Goal: Information Seeking & Learning: Check status

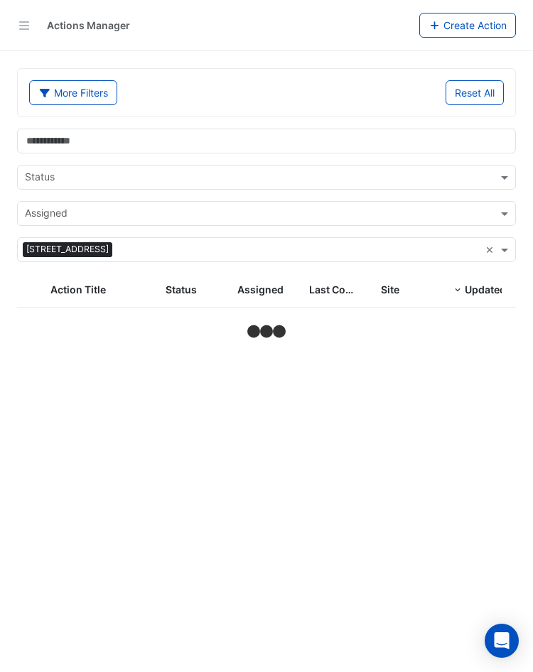
select select "**"
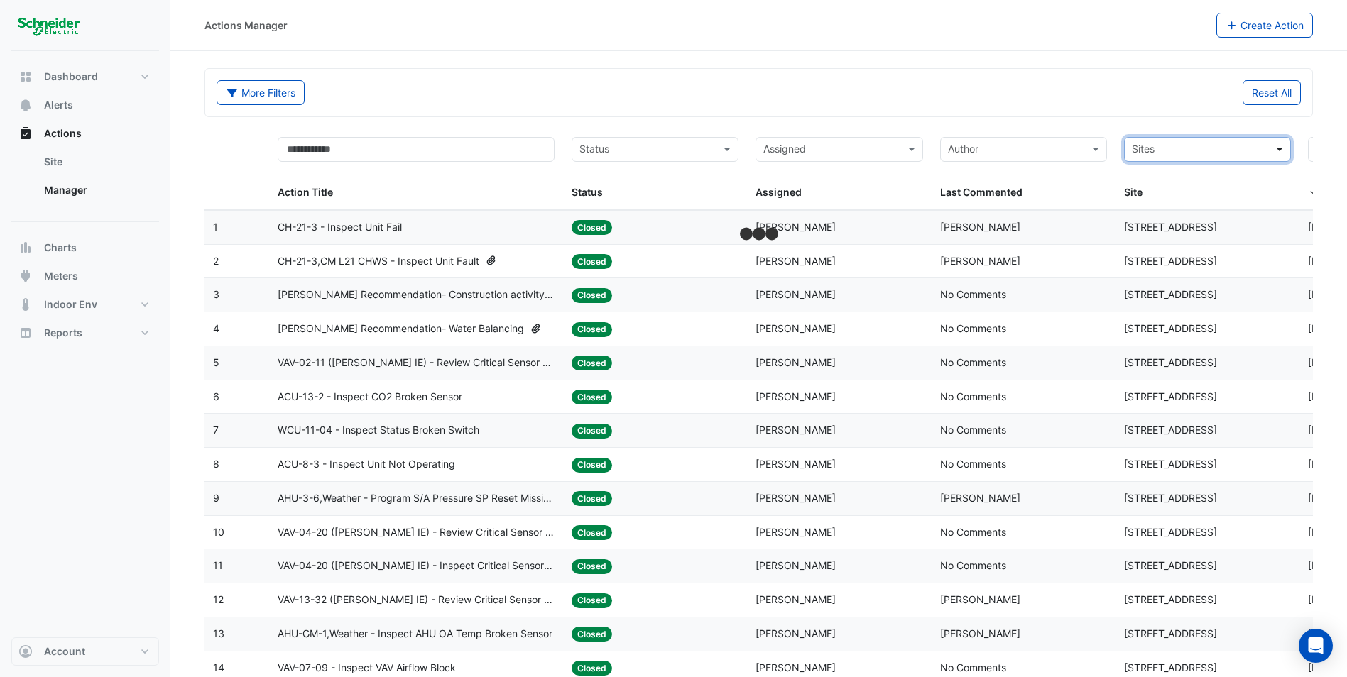
click at [532, 153] on span at bounding box center [1282, 149] width 18 height 16
click at [532, 223] on span "[STREET_ADDRESS]" at bounding box center [1182, 221] width 93 height 12
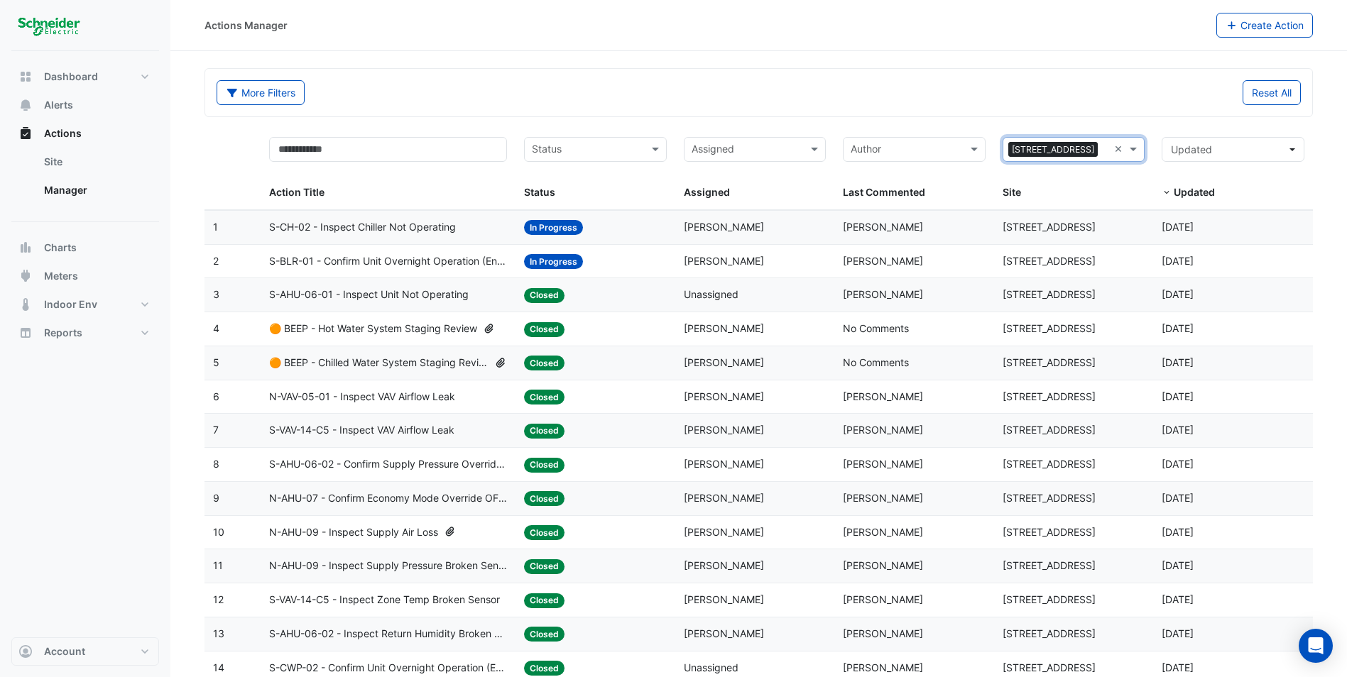
click at [532, 148] on input "text" at bounding box center [747, 151] width 111 height 16
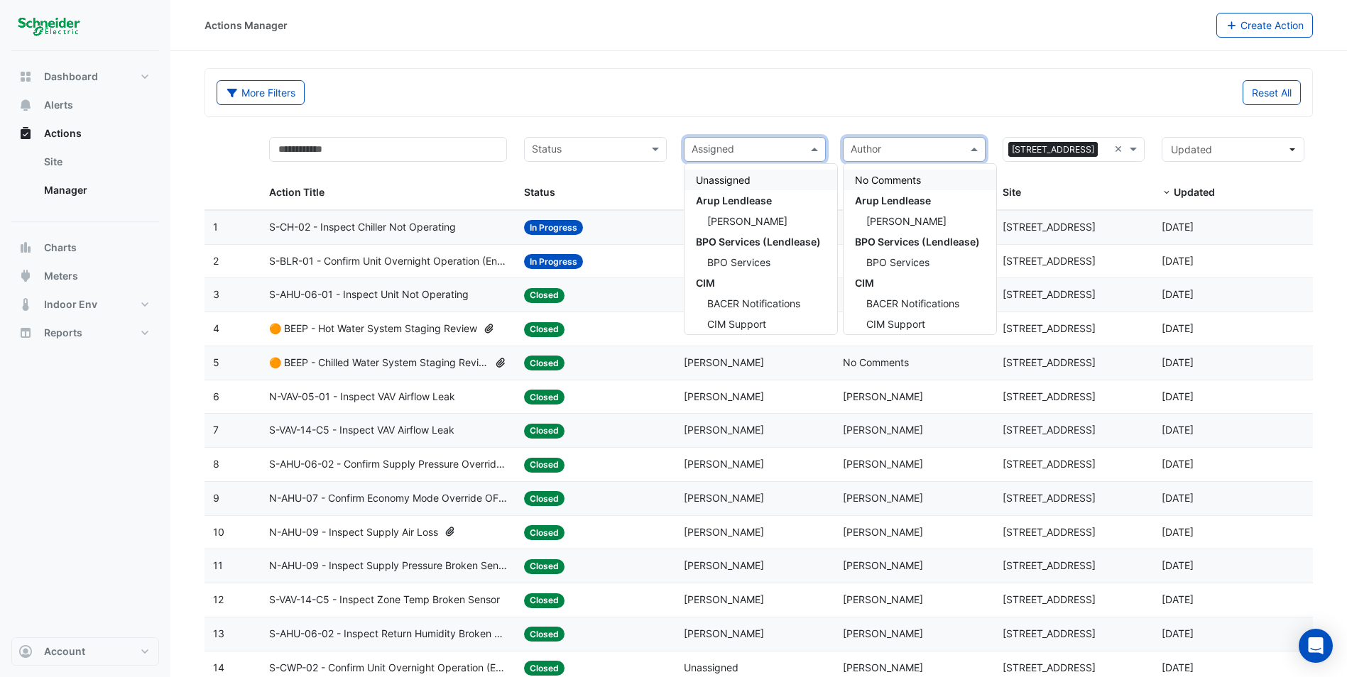
click at [532, 151] on input "text" at bounding box center [906, 151] width 111 height 16
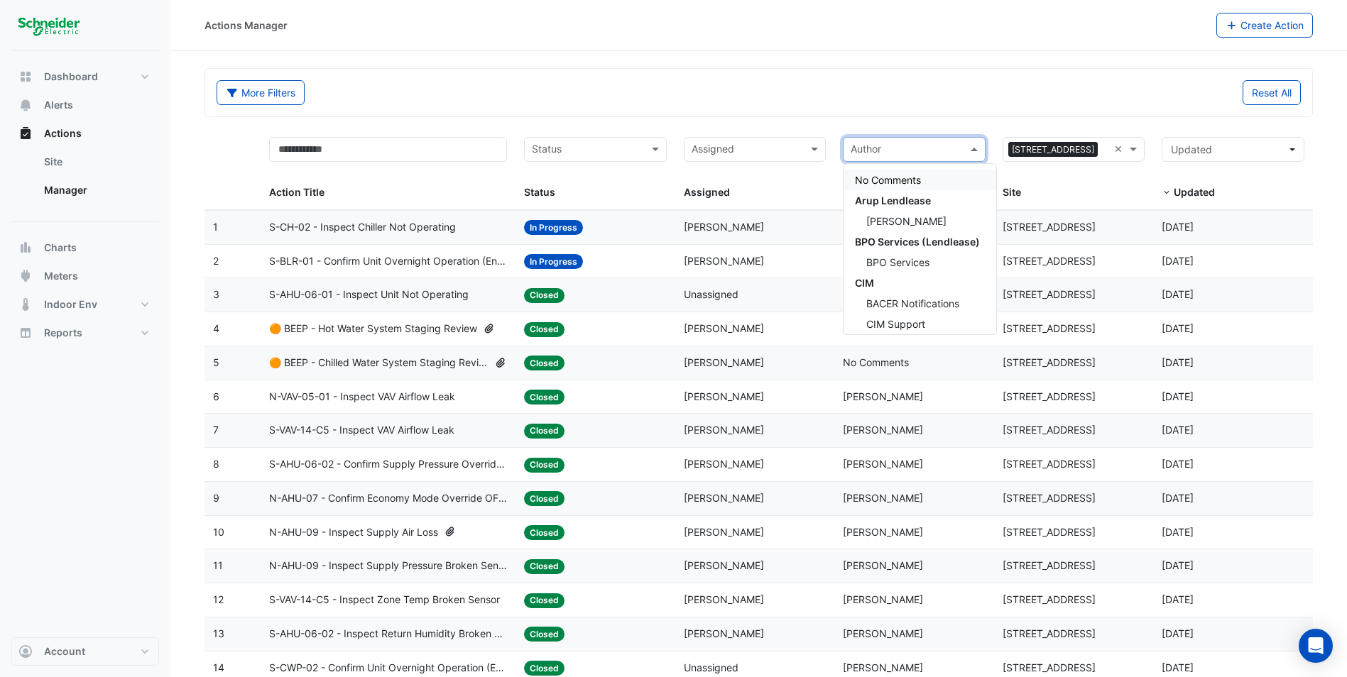
click at [532, 139] on div "Status" at bounding box center [584, 149] width 118 height 23
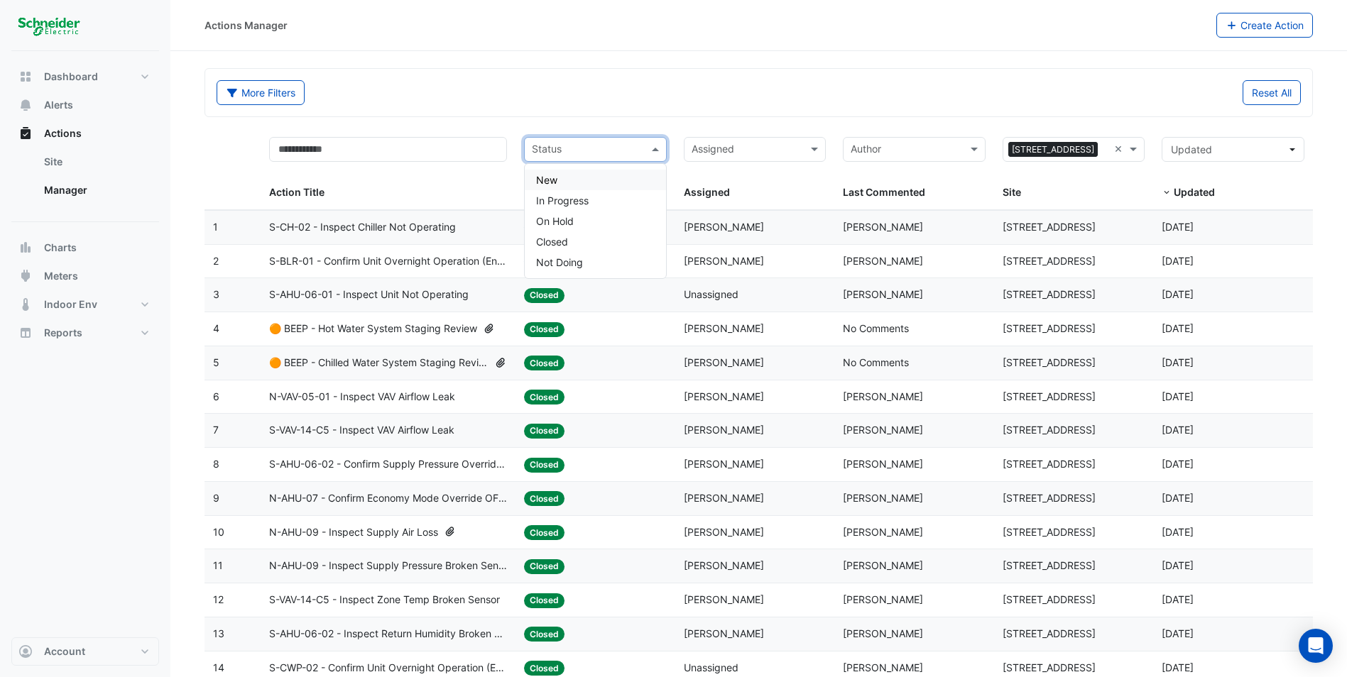
click at [532, 180] on div "New" at bounding box center [595, 180] width 141 height 21
click at [532, 143] on input "text" at bounding box center [596, 151] width 70 height 16
click at [532, 198] on span "In Progress" at bounding box center [562, 201] width 53 height 12
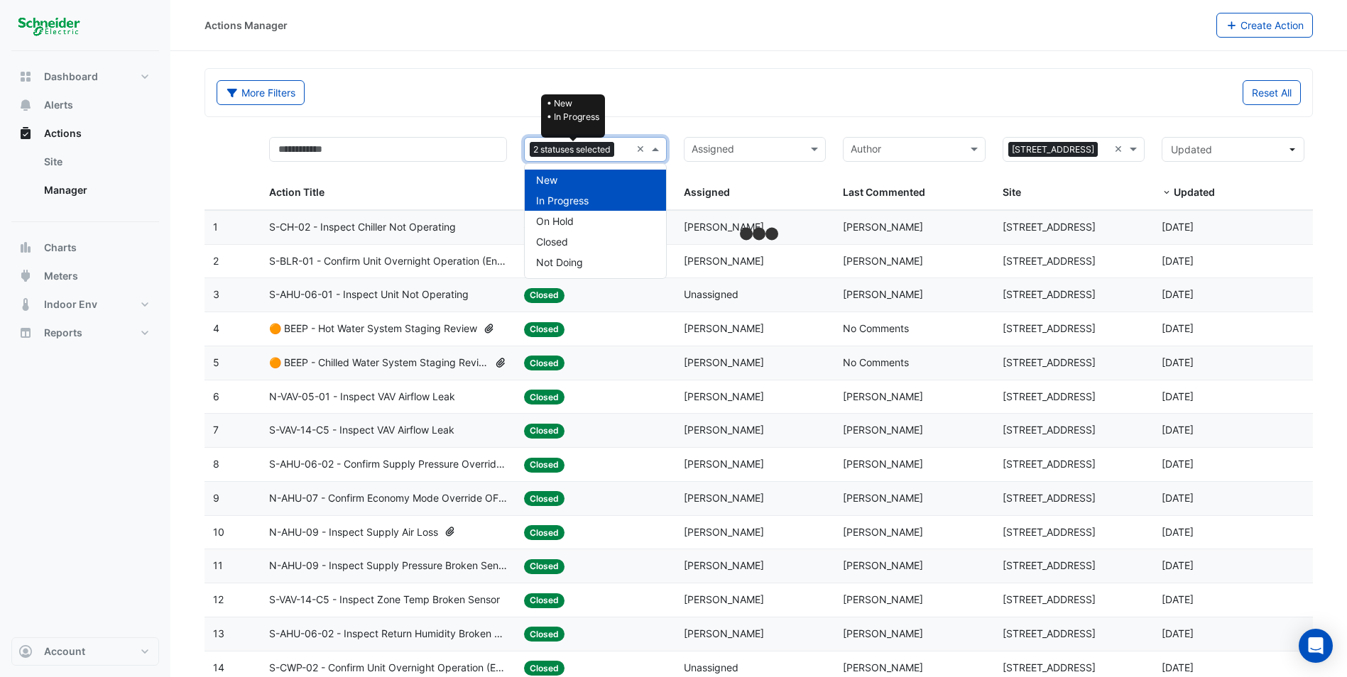
click at [532, 151] on span "2 statuses selected" at bounding box center [572, 150] width 85 height 16
click at [516, 73] on div "More Filters Reset All" at bounding box center [758, 93] width 1107 height 48
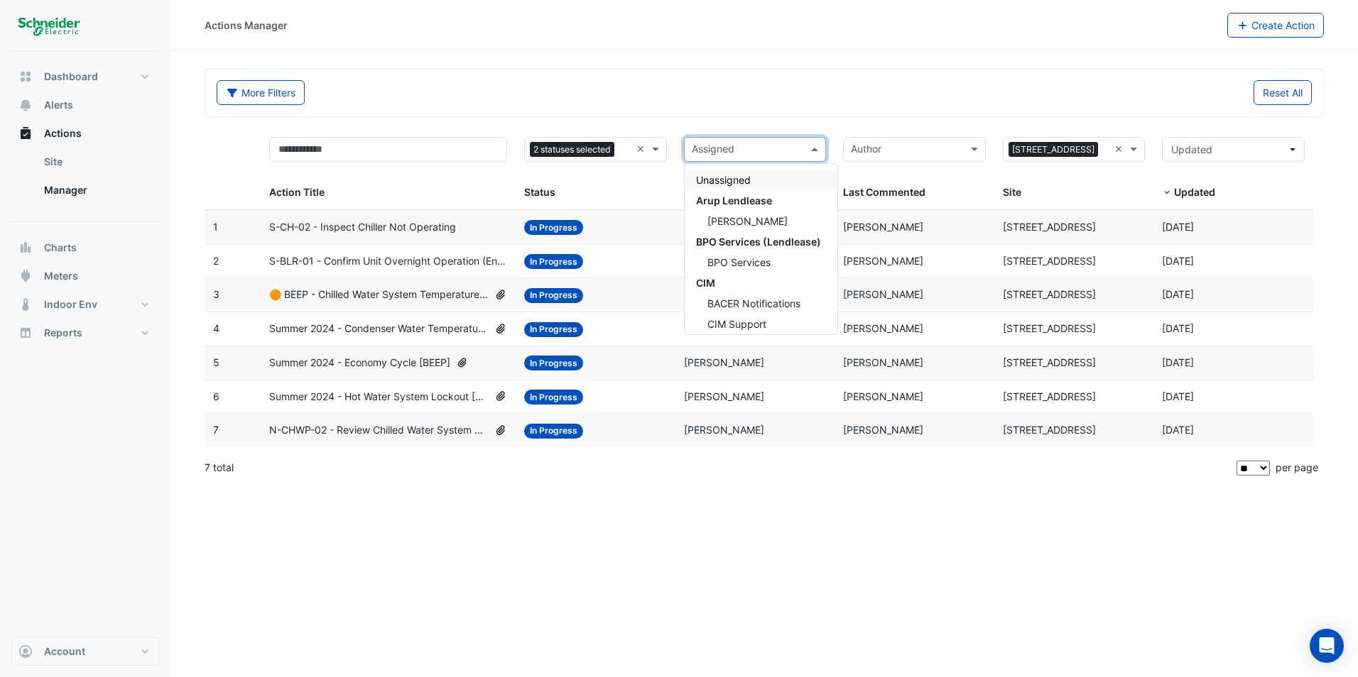
click at [532, 153] on input "text" at bounding box center [747, 151] width 111 height 16
click at [532, 486] on div "Actions Manager Create Action More Filters Reset All Status 2 statuses selected…" at bounding box center [763, 338] width 1187 height 677
click at [532, 147] on input "text" at bounding box center [747, 151] width 111 height 16
type input "***"
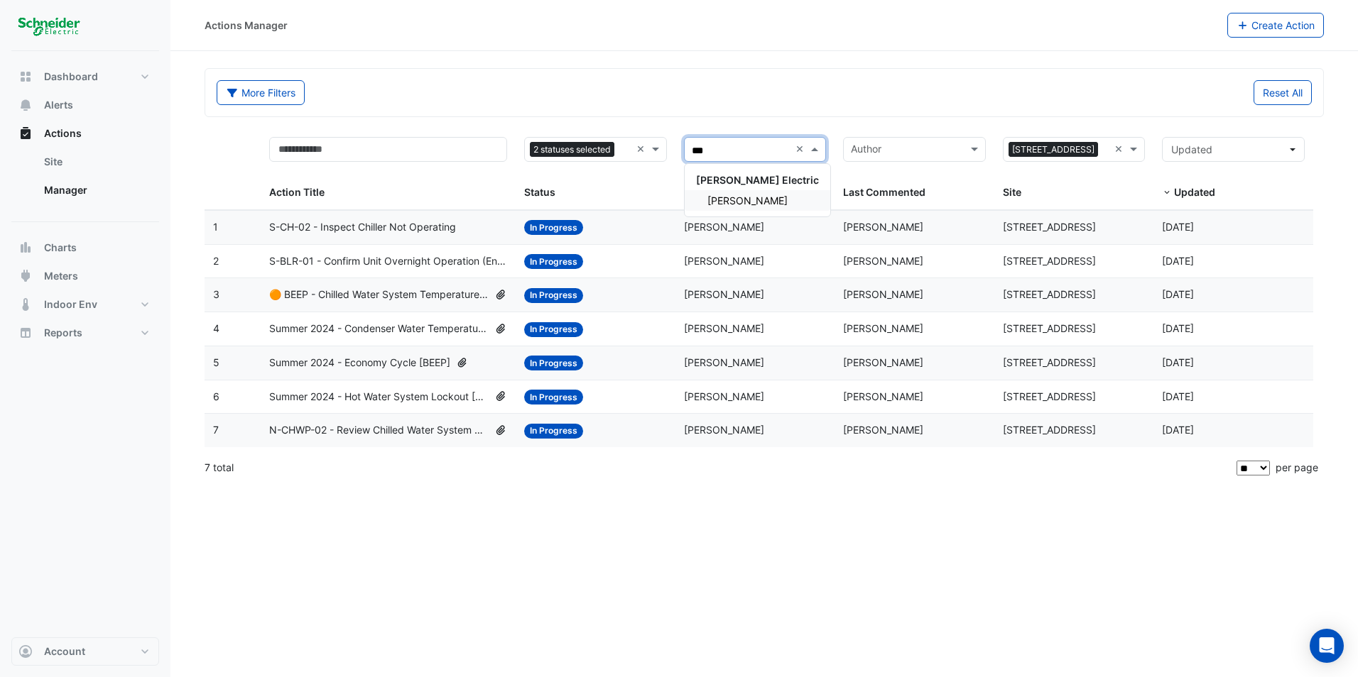
click at [532, 199] on span "Ivan Spokojnyj" at bounding box center [747, 201] width 80 height 12
click at [532, 141] on div "Assigned × Ivan Spokojnyj" at bounding box center [738, 149] width 106 height 23
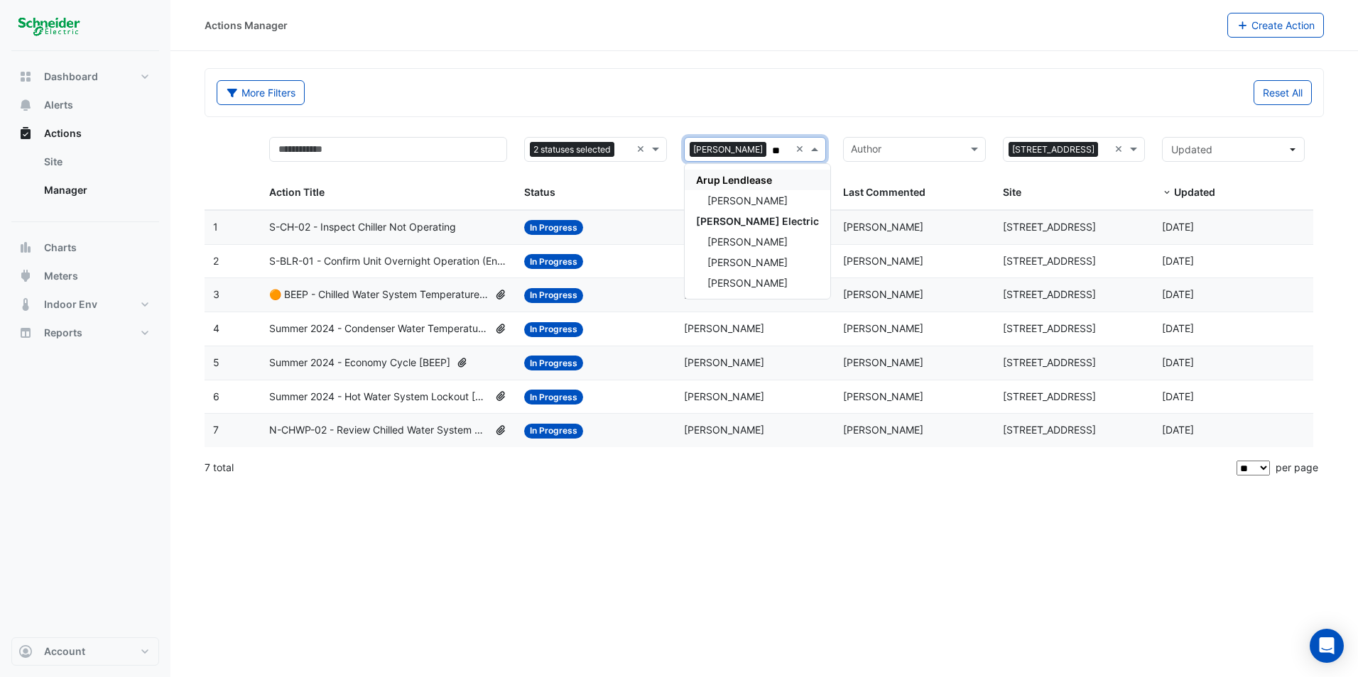
type input "***"
click at [532, 199] on span "Maddy Pertl" at bounding box center [747, 201] width 80 height 12
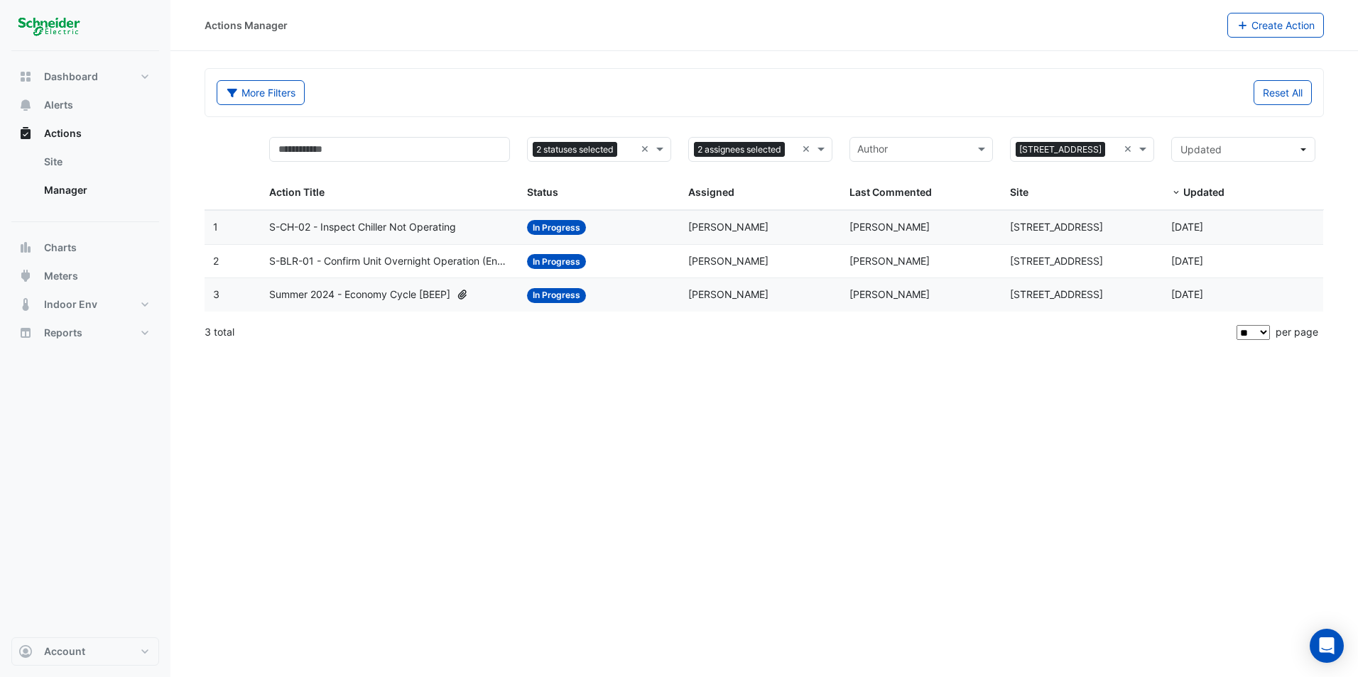
click at [434, 224] on span "S-CH-02 - Inspect Chiller Not Operating" at bounding box center [362, 227] width 187 height 16
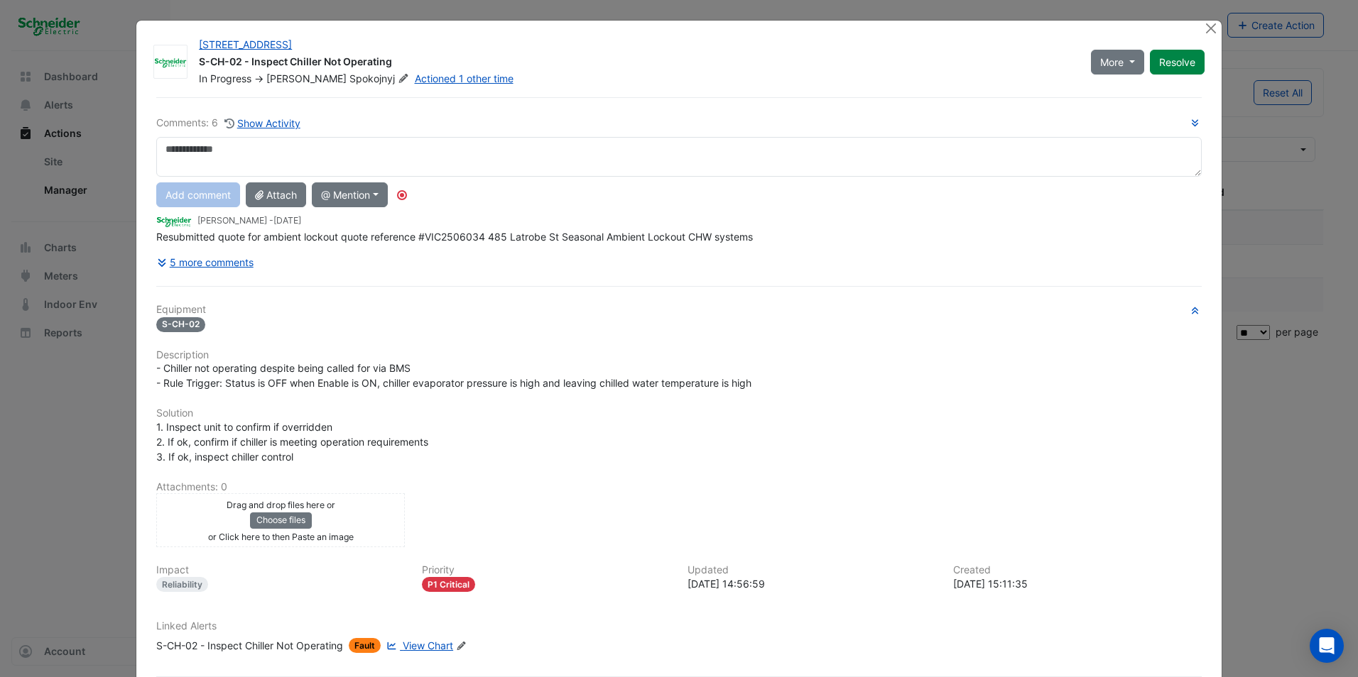
click at [532, 36] on div at bounding box center [1213, 29] width 18 height 16
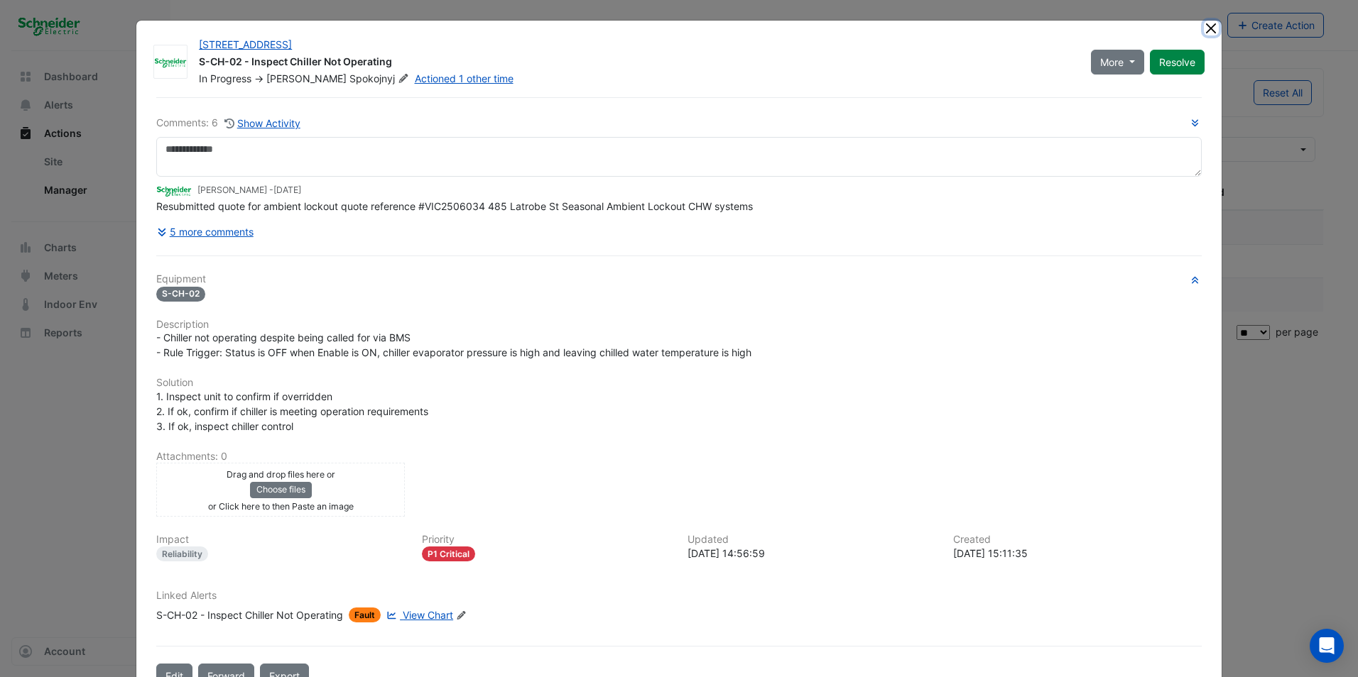
click at [532, 31] on button "Close" at bounding box center [1211, 28] width 15 height 15
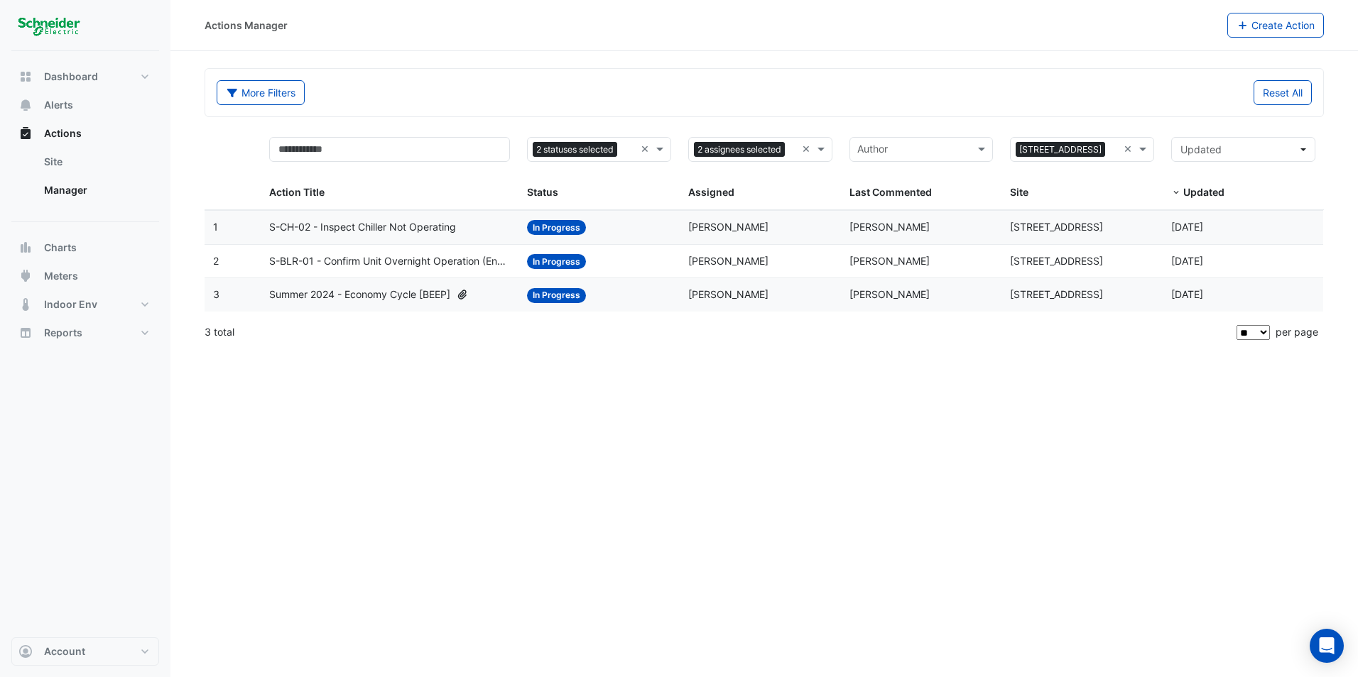
click at [408, 236] on datatable-body-cell "Action Title: S-CH-02 - Inspect Chiller Not Operating" at bounding box center [390, 227] width 258 height 33
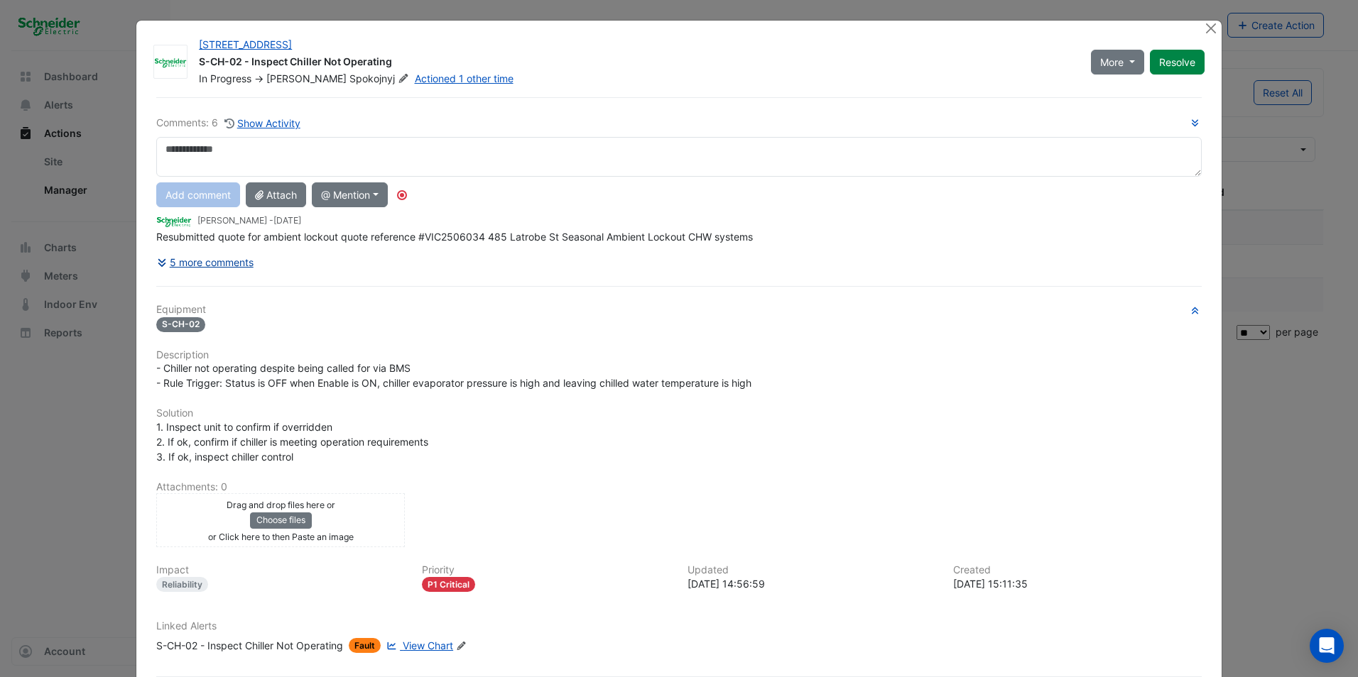
click at [241, 254] on div "Comments: 6 Show Activity Add comment Attach @ Mention Arup Lendlease Tim Boorm…" at bounding box center [679, 408] width 1062 height 622
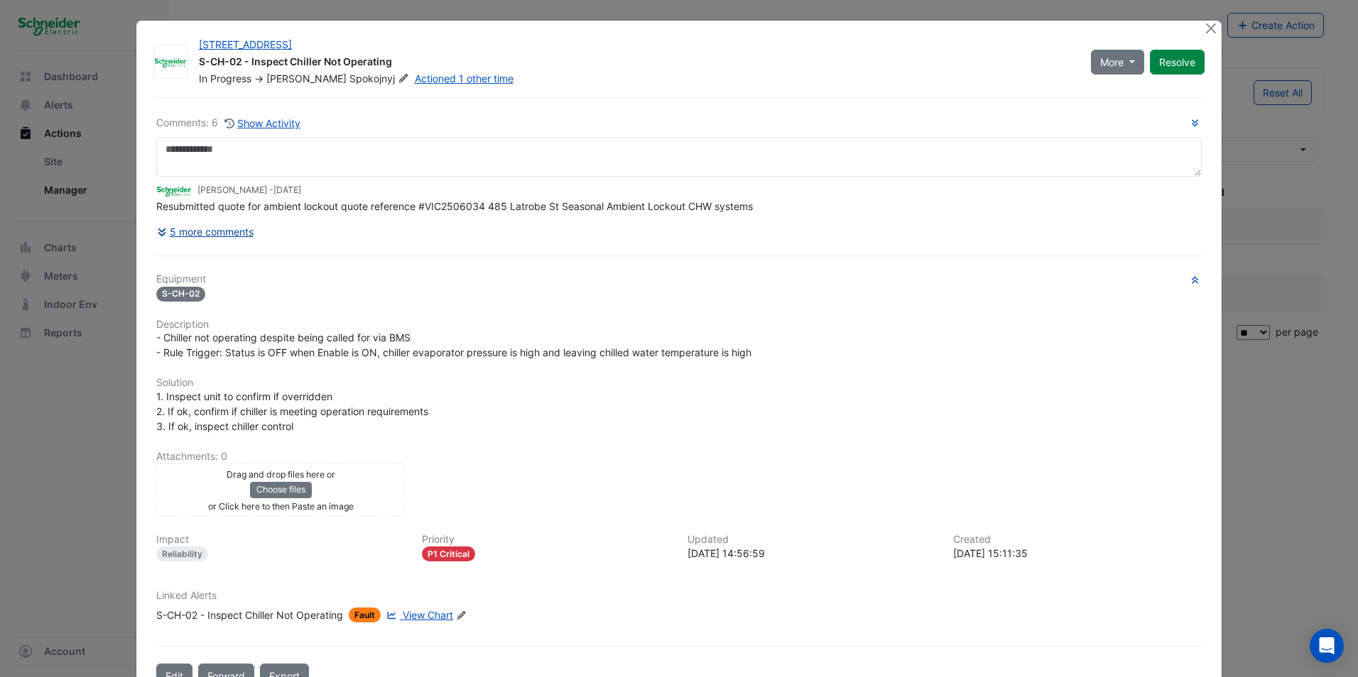
click at [224, 229] on button "5 more comments" at bounding box center [205, 231] width 98 height 25
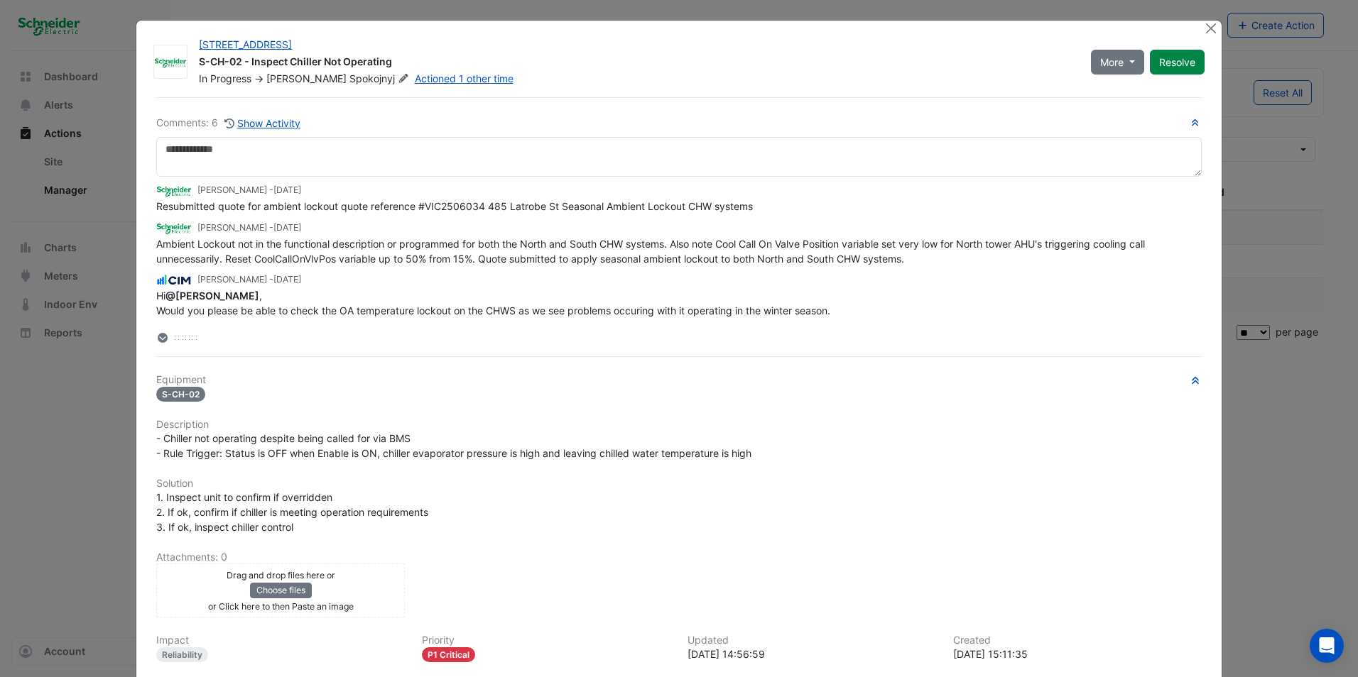
click at [532, 477] on div "485 La Trobe Street S-CH-02 - Inspect Chiller Not Operating In Progress -> Ivan…" at bounding box center [678, 411] width 1085 height 780
click at [532, 496] on ngb-modal-window "485 La Trobe Street S-CH-02 - Inspect Chiller Not Operating In Progress -> Ivan…" at bounding box center [679, 338] width 1358 height 677
click at [532, 21] on button "Close" at bounding box center [1211, 28] width 15 height 15
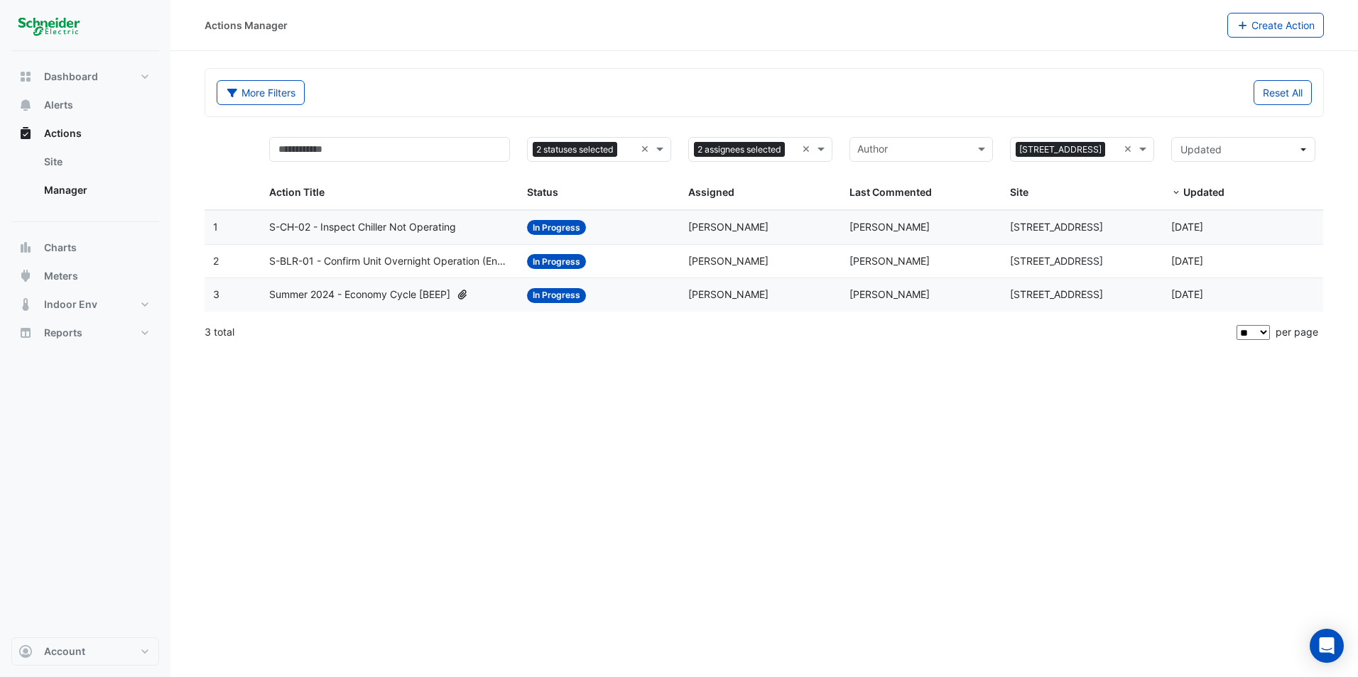
click at [532, 229] on div "Status: In Progress" at bounding box center [599, 227] width 144 height 16
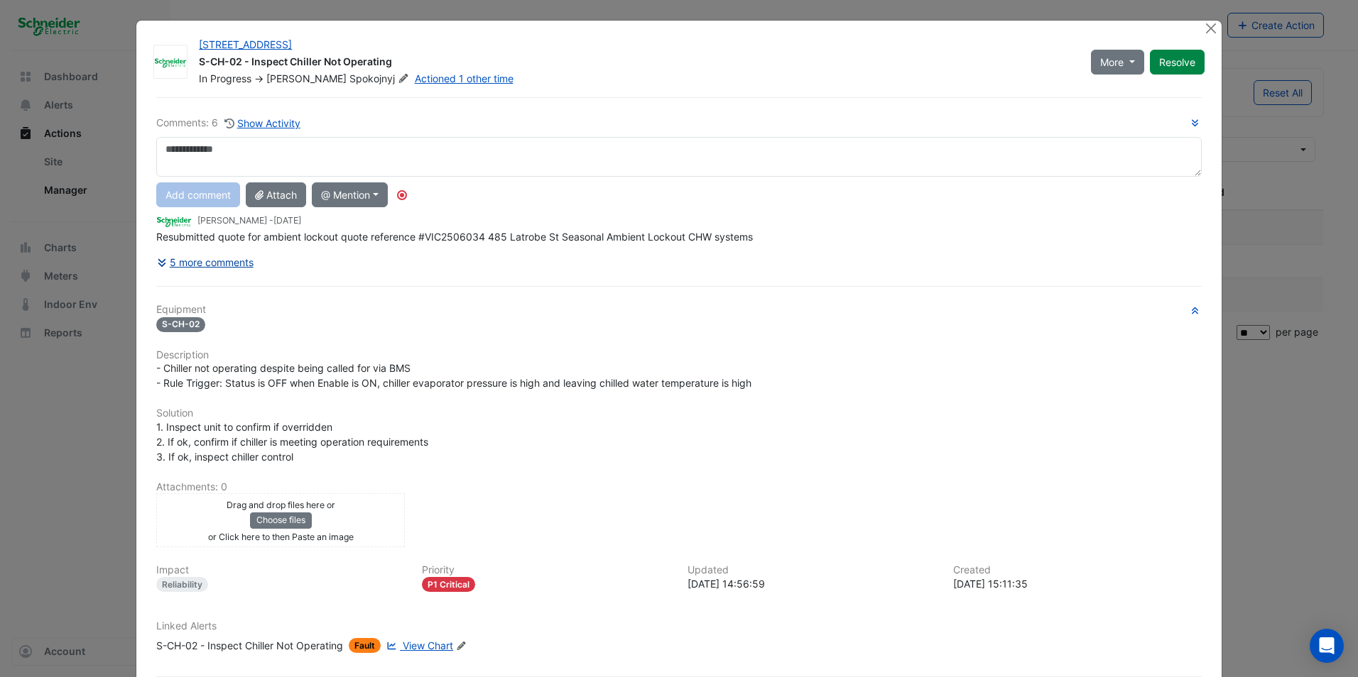
click at [239, 263] on button "5 more comments" at bounding box center [205, 262] width 98 height 25
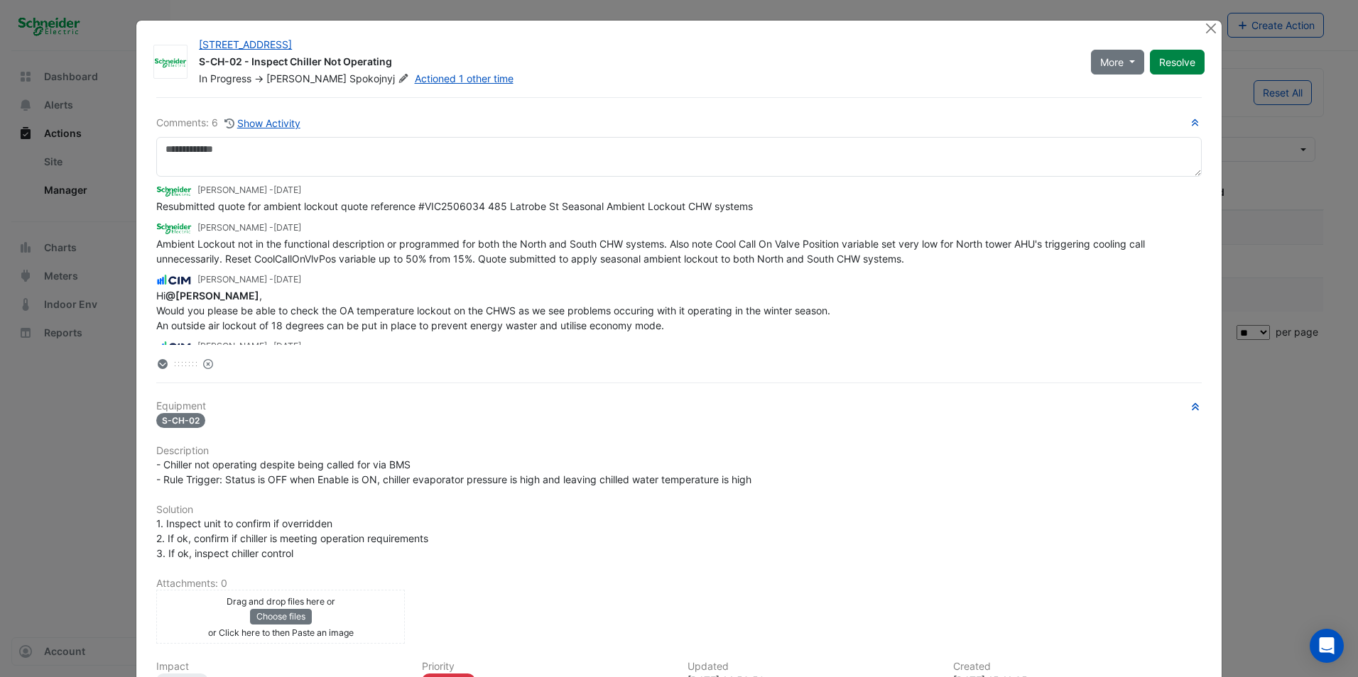
click at [158, 337] on div "Matthew Fyvie - 1 week and 1 day ago Resubmitted quote for ambient lockout quot…" at bounding box center [678, 261] width 1045 height 168
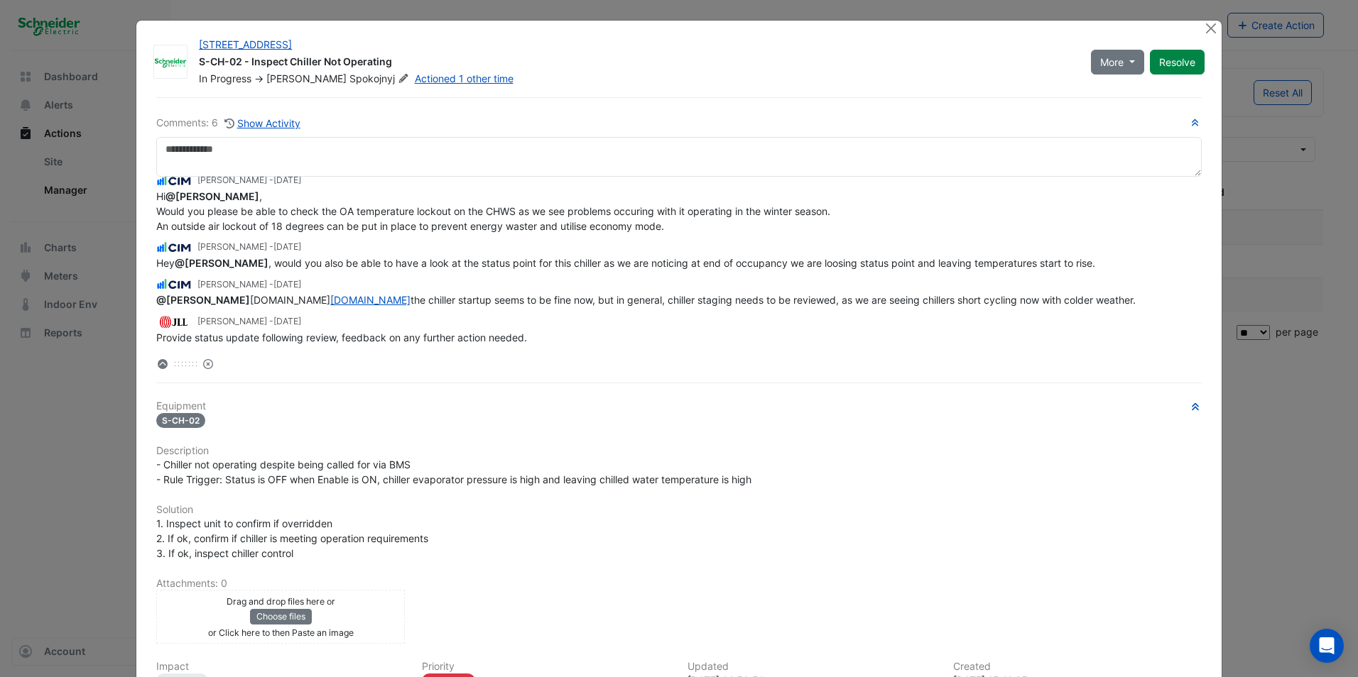
click at [532, 429] on ngb-modal-window "485 La Trobe Street S-CH-02 - Inspect Chiller Not Operating In Progress -> Ivan…" at bounding box center [679, 338] width 1358 height 677
click at [532, 28] on button "Close" at bounding box center [1211, 28] width 15 height 15
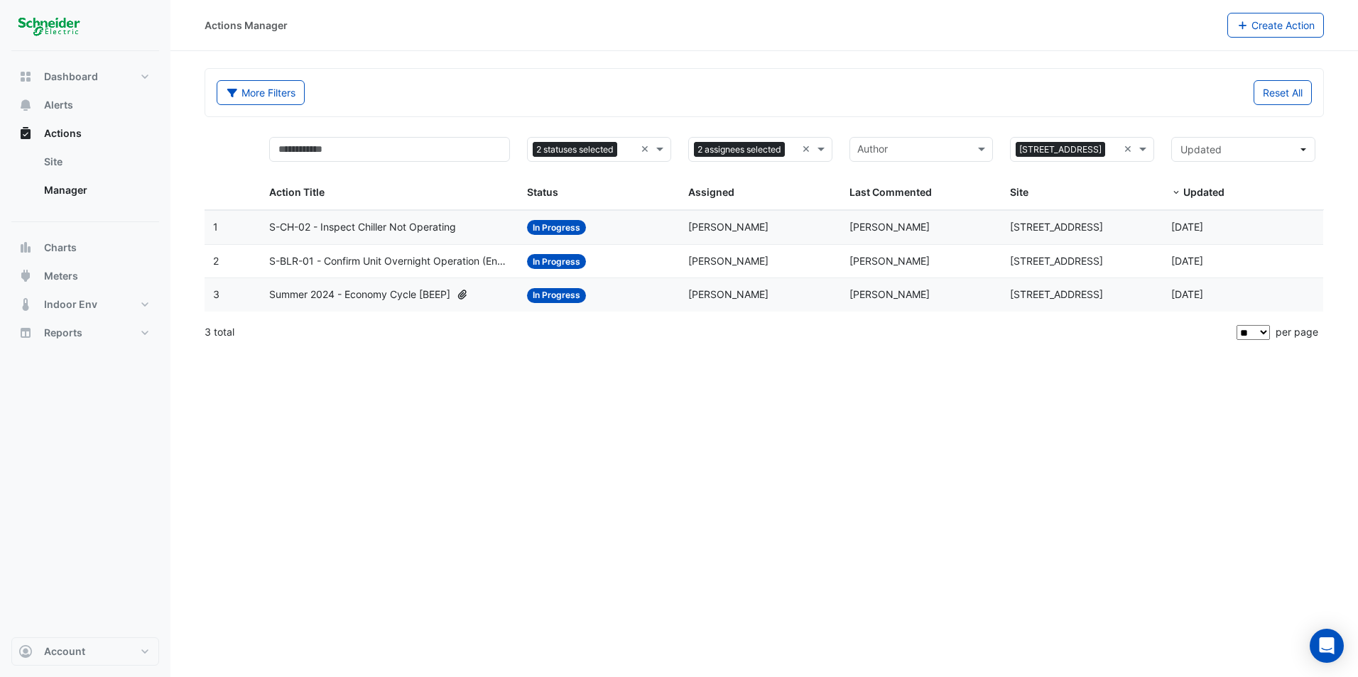
click at [429, 270] on datatable-body-cell "Action Title: S-BLR-01 - Confirm Unit Overnight Operation (Energy Waste)" at bounding box center [390, 261] width 258 height 33
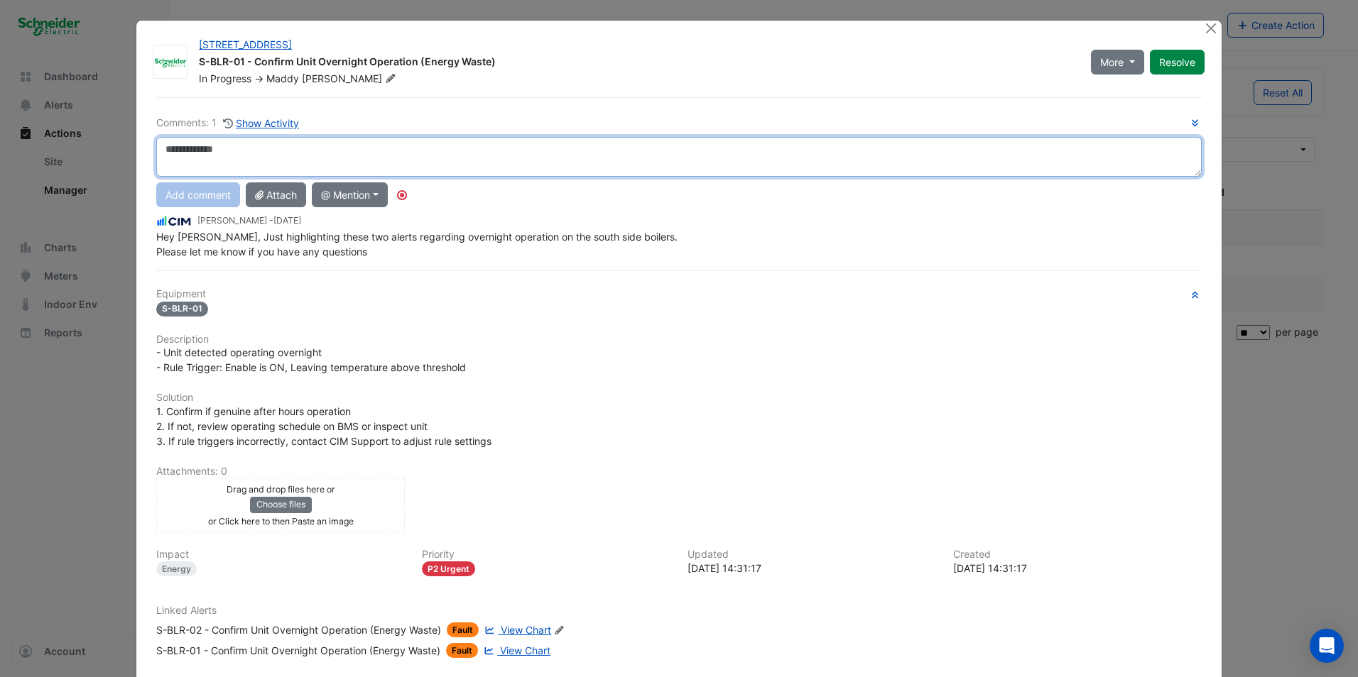
scroll to position [78, 0]
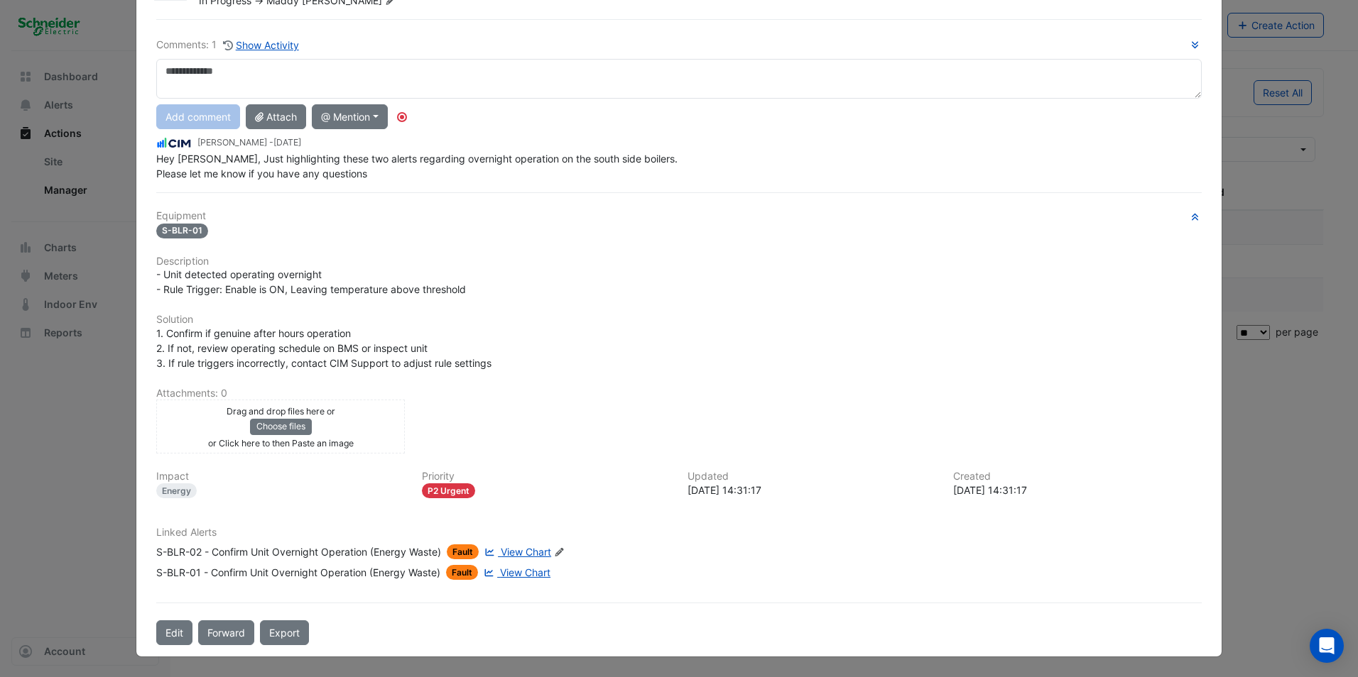
click at [532, 502] on ngb-modal-window "485 La Trobe Street S-BLR-01 - Confirm Unit Overnight Operation (Energy Waste) …" at bounding box center [679, 338] width 1358 height 677
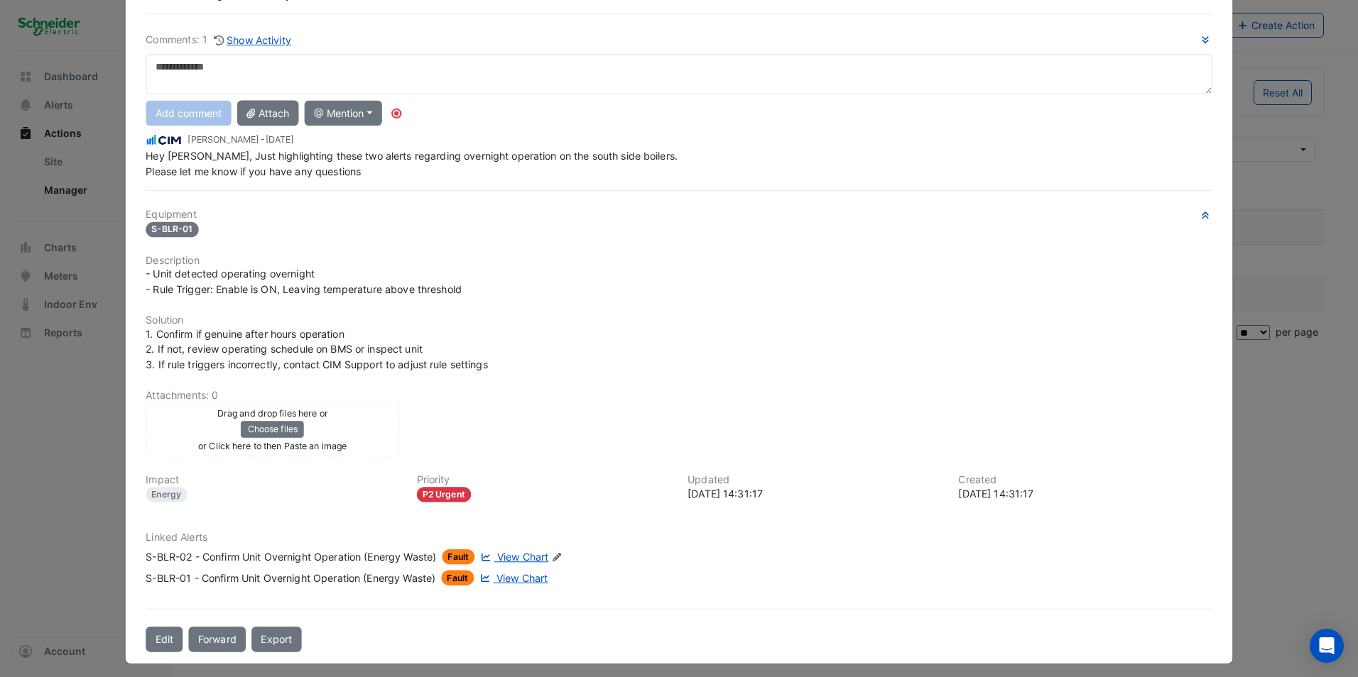
scroll to position [48, 0]
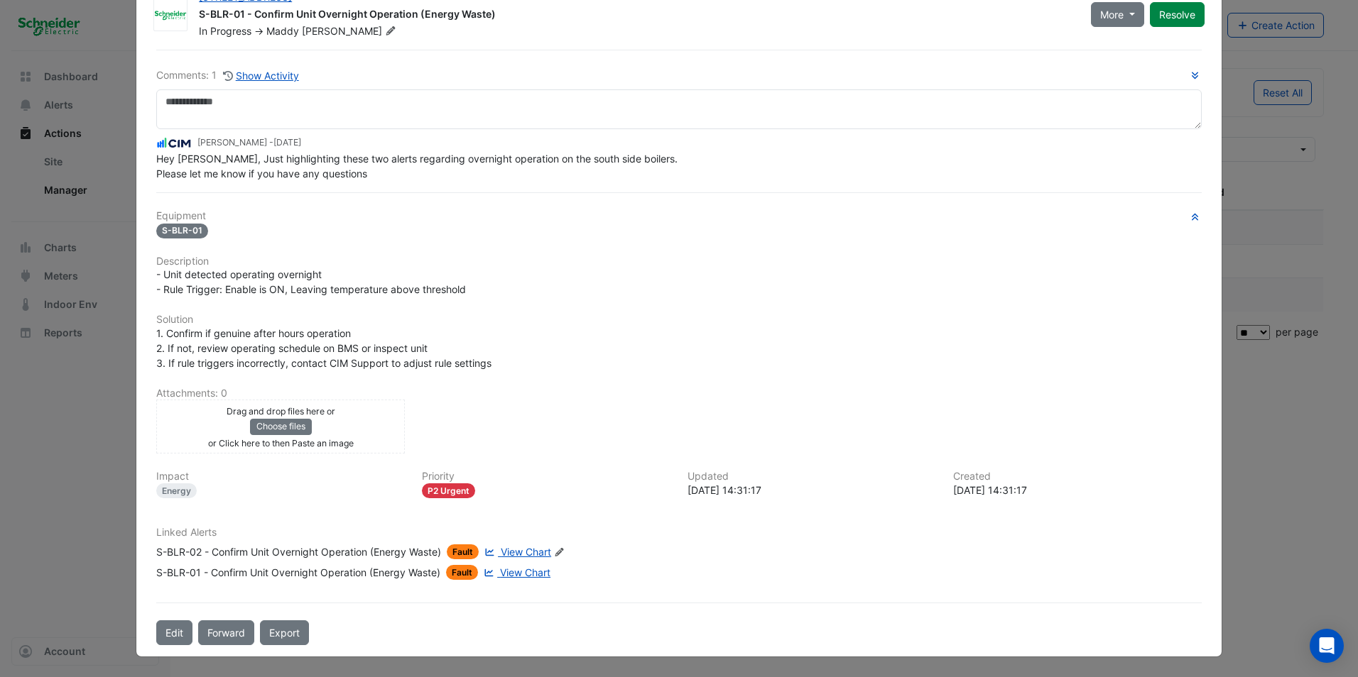
click at [532, 411] on ngb-modal-window "485 La Trobe Street S-BLR-01 - Confirm Unit Overnight Operation (Energy Waste) …" at bounding box center [679, 338] width 1358 height 677
click at [532, 412] on ngb-modal-window "485 La Trobe Street S-BLR-01 - Confirm Unit Overnight Operation (Energy Waste) …" at bounding box center [679, 338] width 1358 height 677
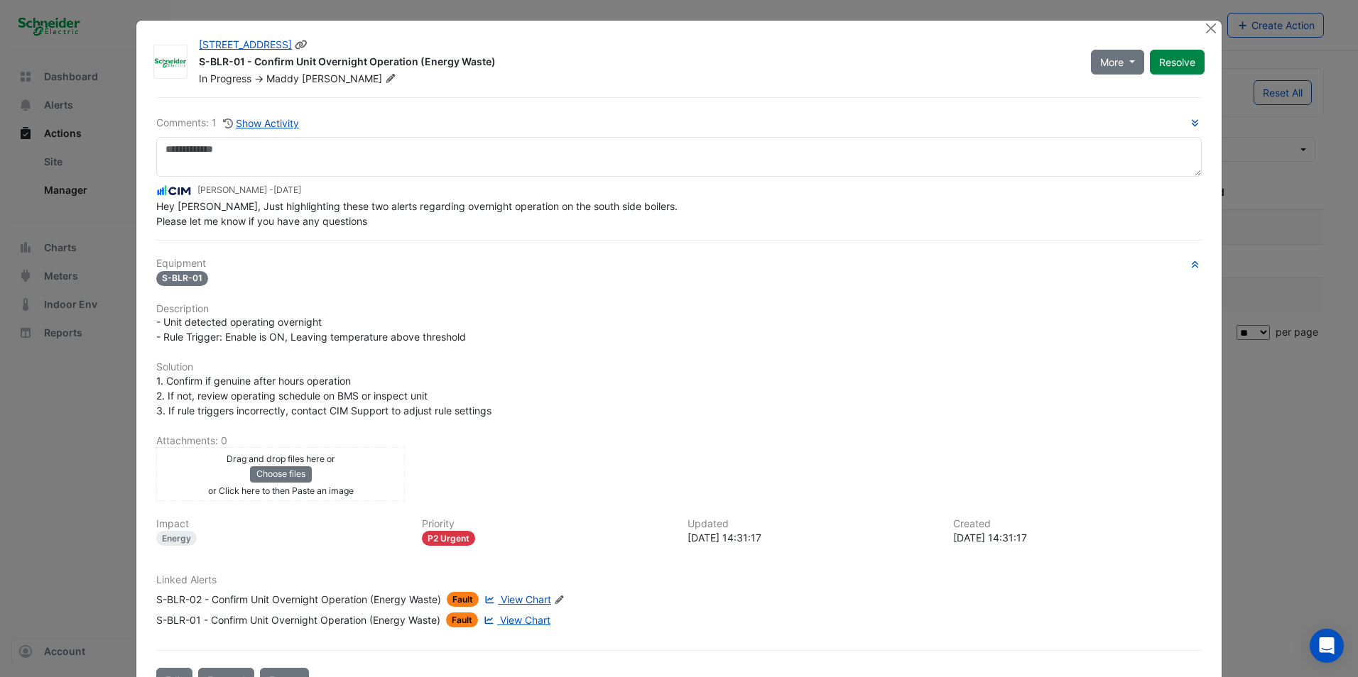
click at [532, 39] on div "More On Hold Not Doing Resolve" at bounding box center [1147, 62] width 131 height 48
click at [532, 28] on button "Close" at bounding box center [1211, 28] width 15 height 15
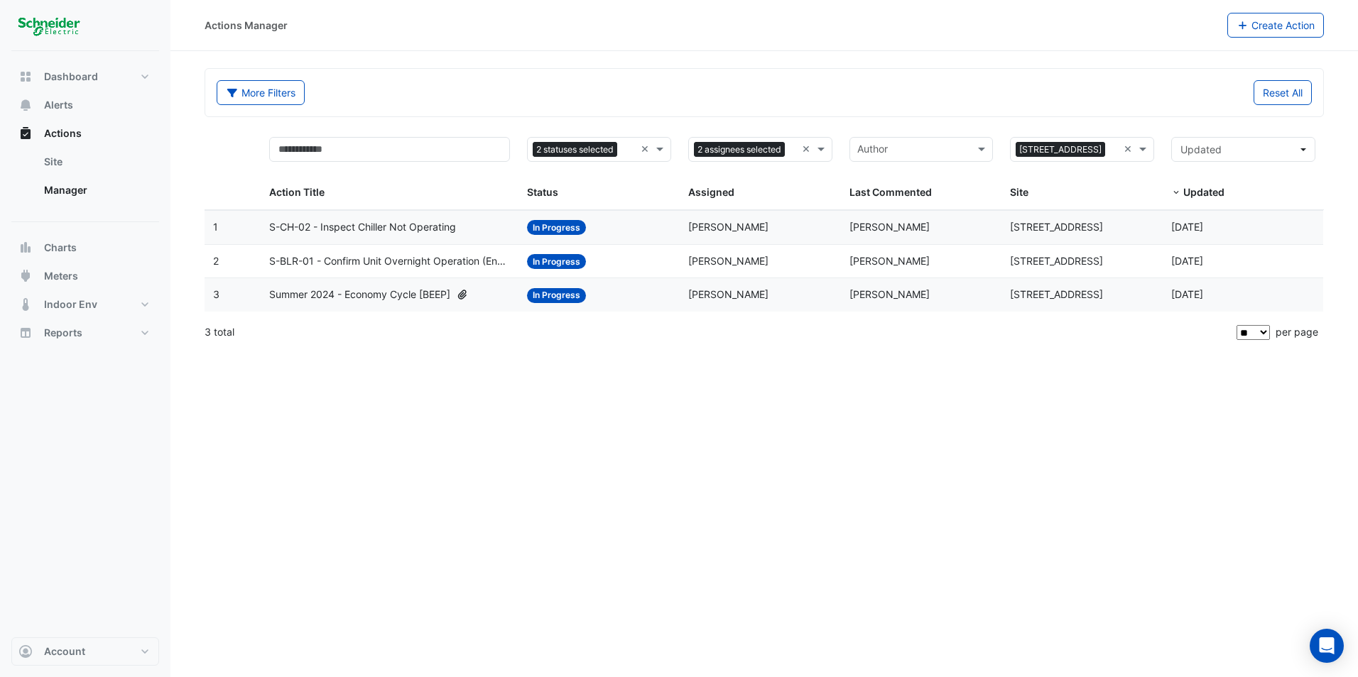
click at [353, 260] on span "S-BLR-01 - Confirm Unit Overnight Operation (Energy Waste)" at bounding box center [389, 262] width 241 height 16
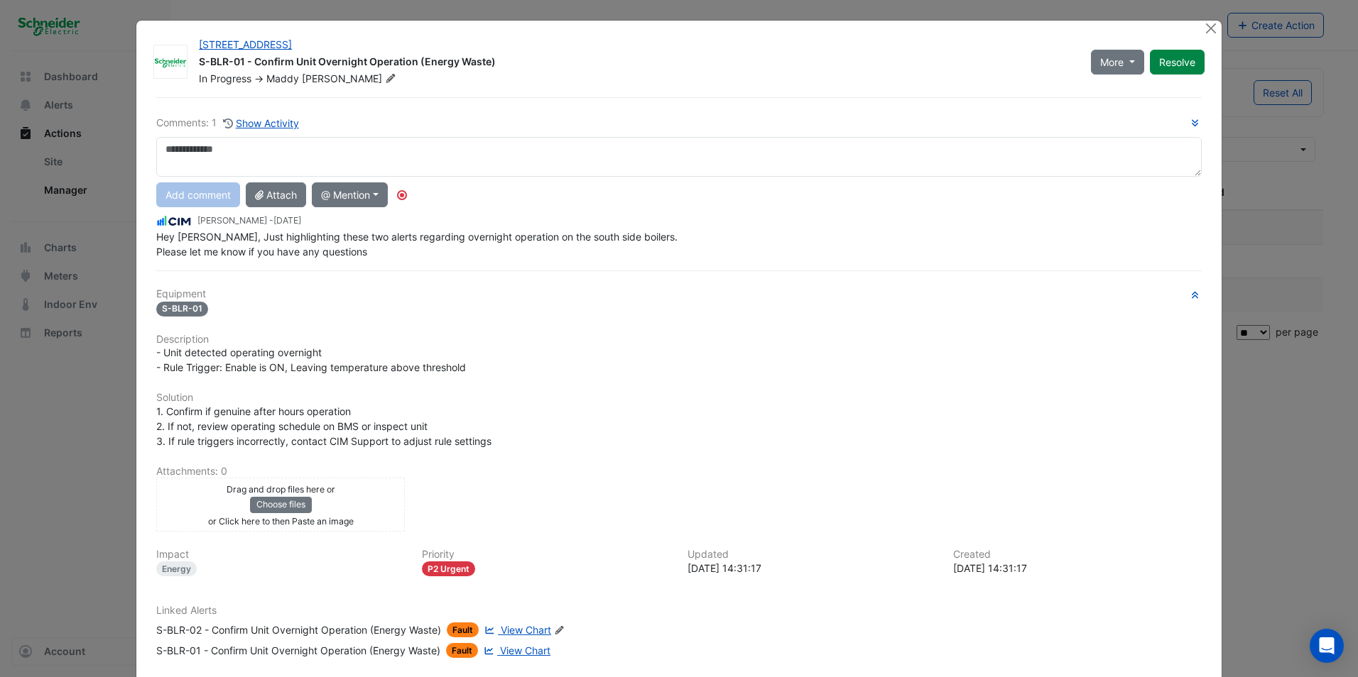
scroll to position [78, 0]
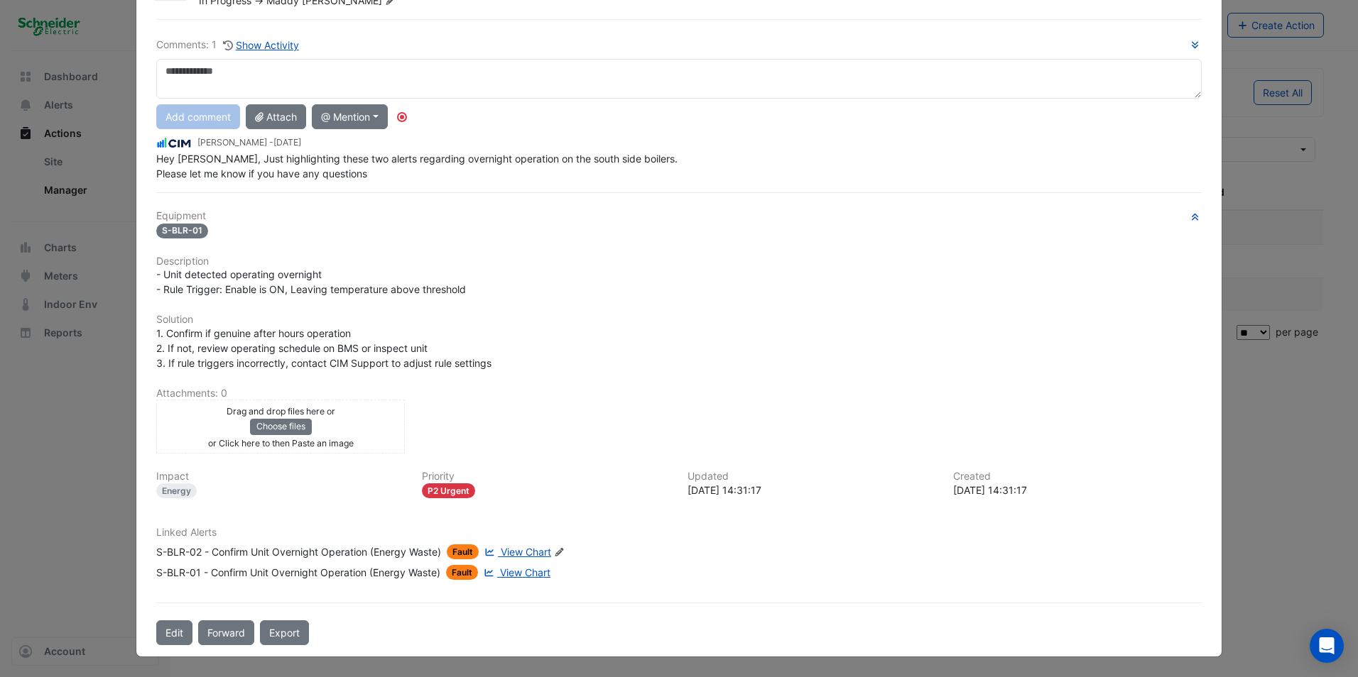
click at [532, 552] on span "View Chart" at bounding box center [526, 552] width 50 height 12
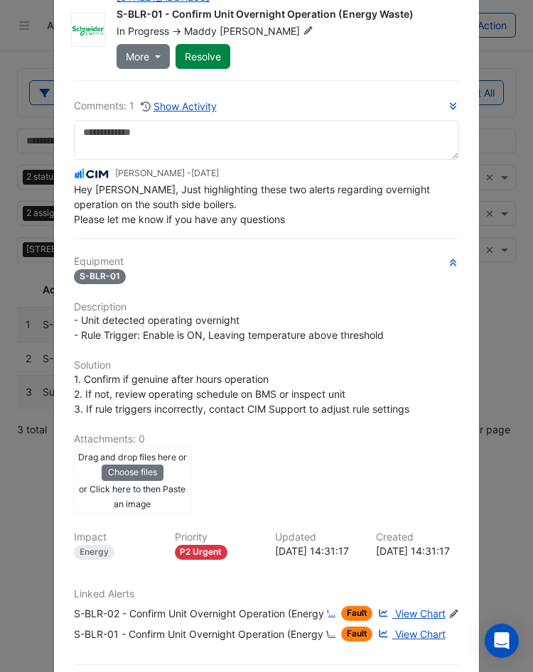
scroll to position [0, 0]
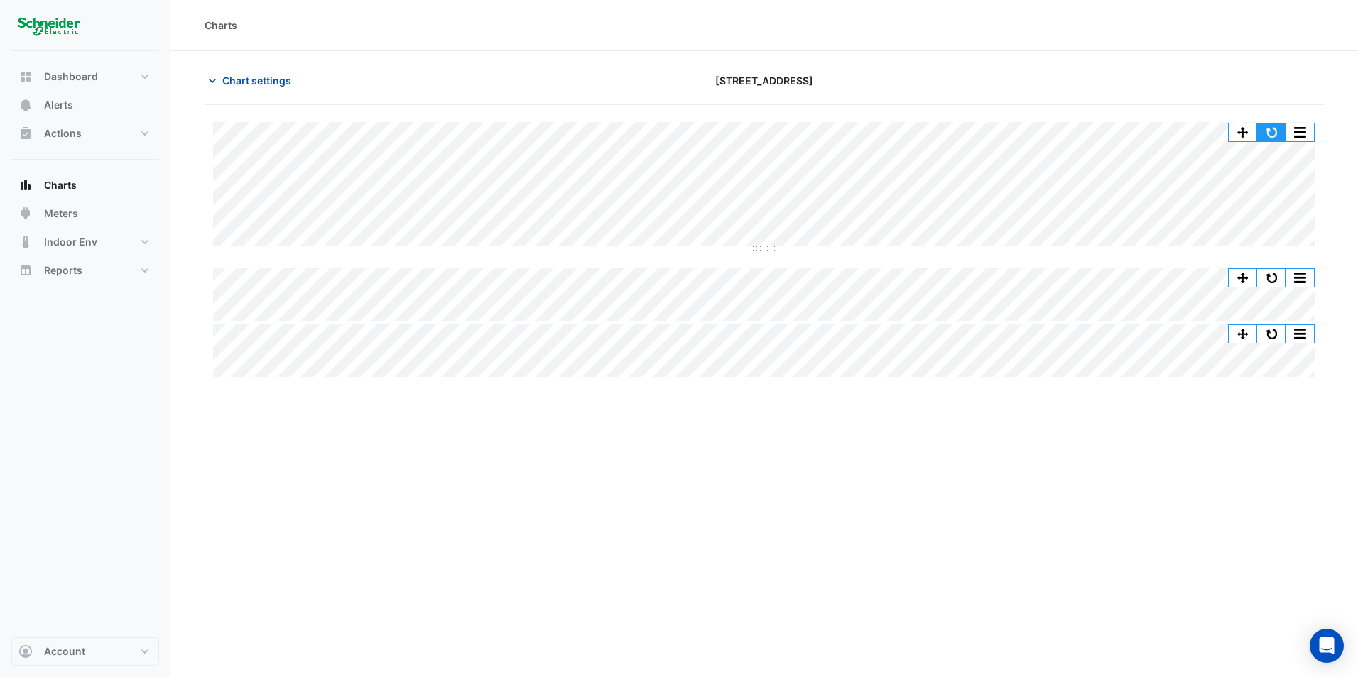
click at [1275, 134] on button "button" at bounding box center [1271, 133] width 28 height 18
click at [1275, 277] on button "button" at bounding box center [1271, 278] width 28 height 18
click at [1294, 276] on button "button" at bounding box center [1299, 278] width 28 height 18
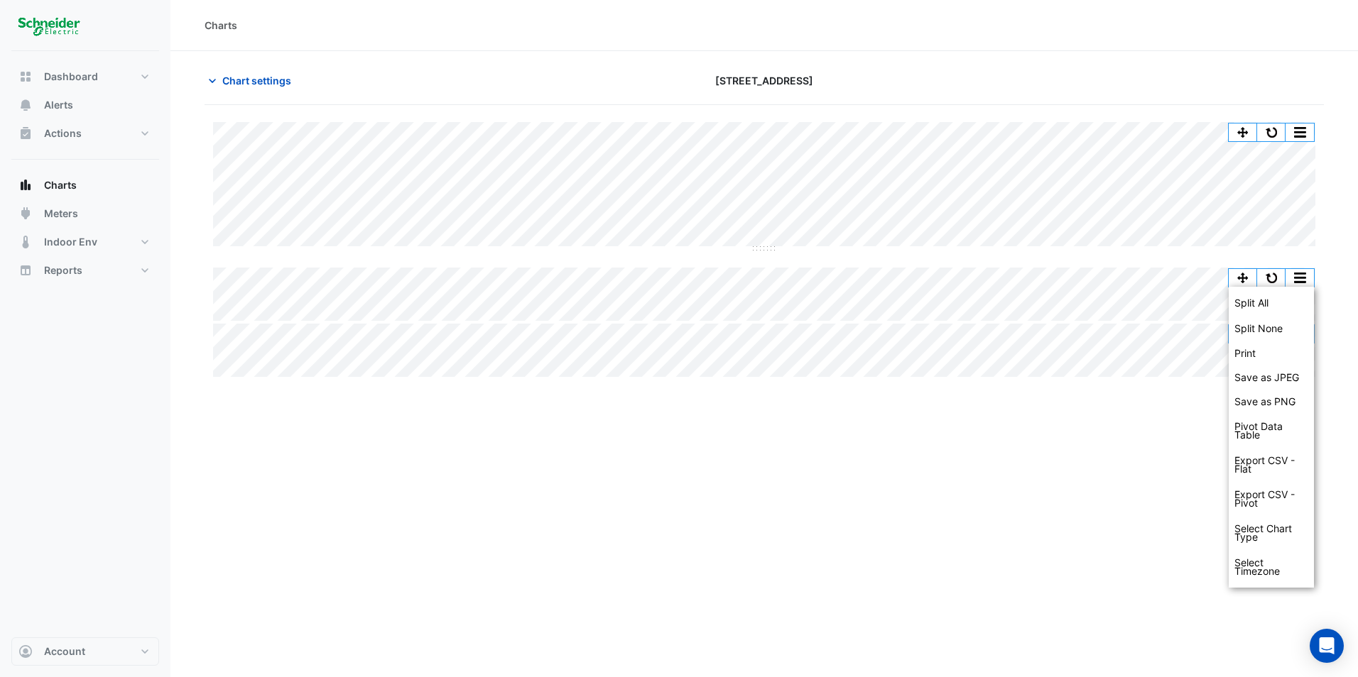
click at [1129, 456] on div "Charts Chart settings [STREET_ADDRESS] Split All Split None Print Save as JPEG …" at bounding box center [763, 338] width 1187 height 677
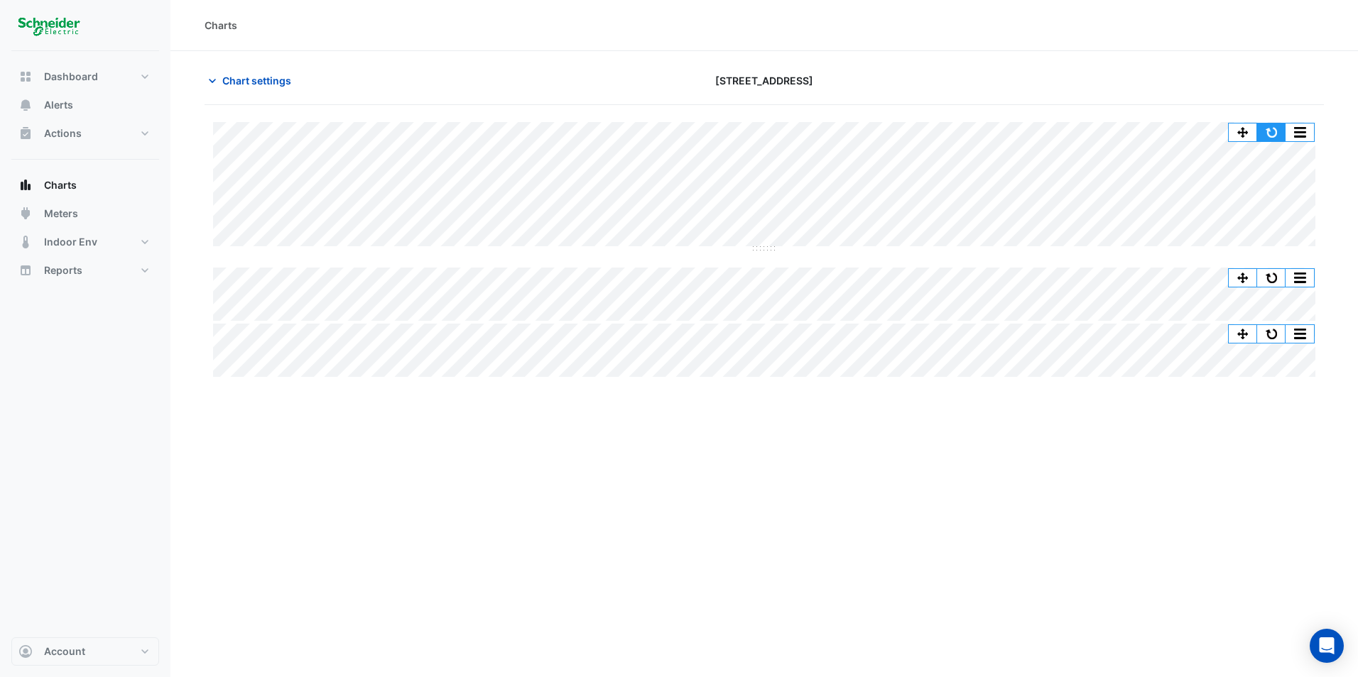
click at [1270, 134] on button "button" at bounding box center [1271, 133] width 28 height 18
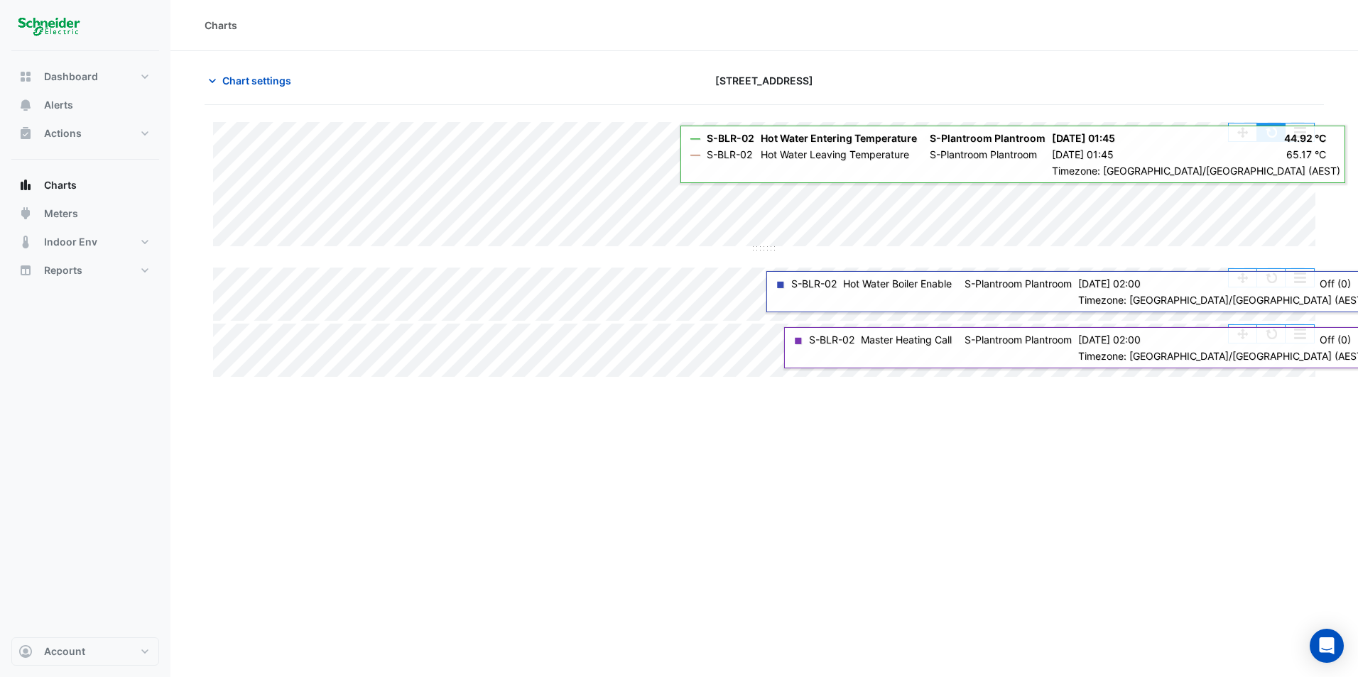
click at [1268, 140] on button "button" at bounding box center [1271, 133] width 28 height 18
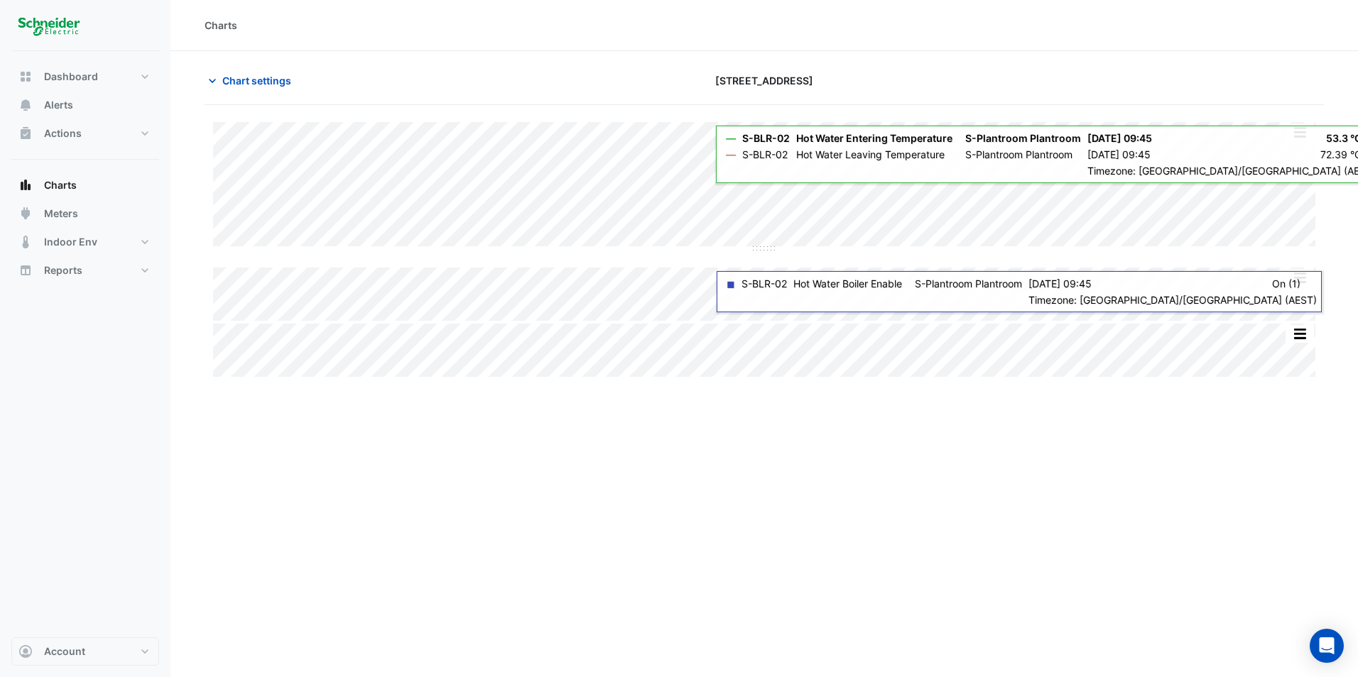
click at [1030, 535] on div "Charts Chart settings [STREET_ADDRESS] Split All Split None Print Save as JPEG …" at bounding box center [763, 338] width 1187 height 677
